Goal: Transaction & Acquisition: Subscribe to service/newsletter

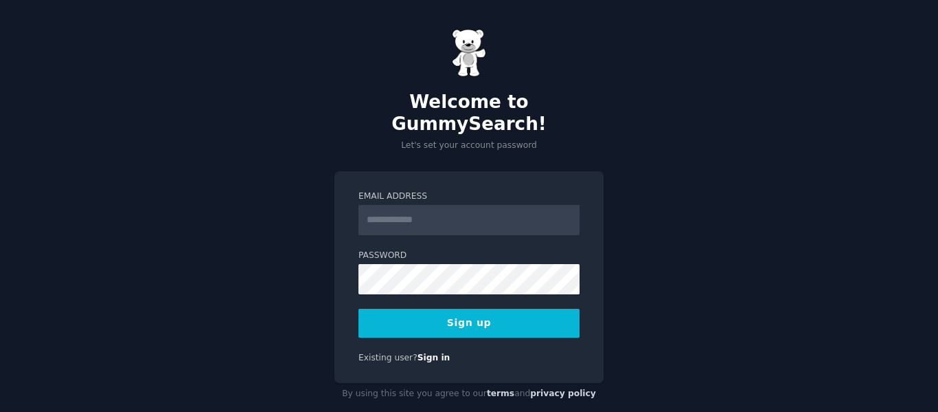
click at [438, 205] on input "Email Address" at bounding box center [469, 220] width 221 height 30
type input "**********"
click at [530, 310] on button "Sign up" at bounding box center [469, 322] width 221 height 29
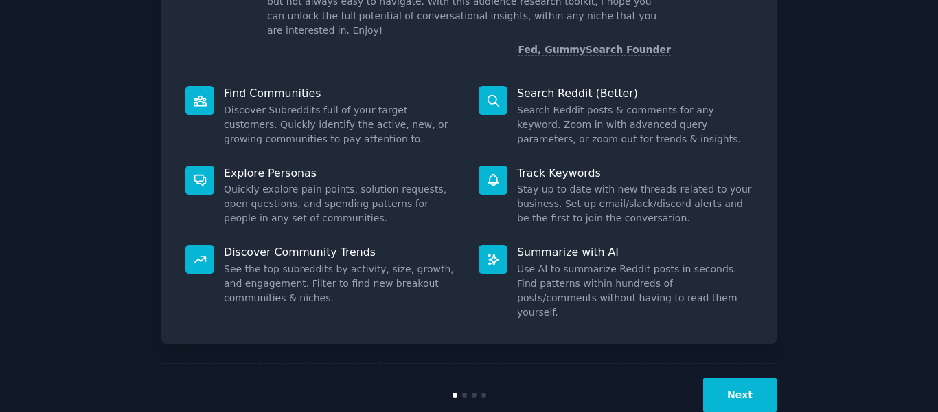
scroll to position [125, 0]
